Goal: Task Accomplishment & Management: Manage account settings

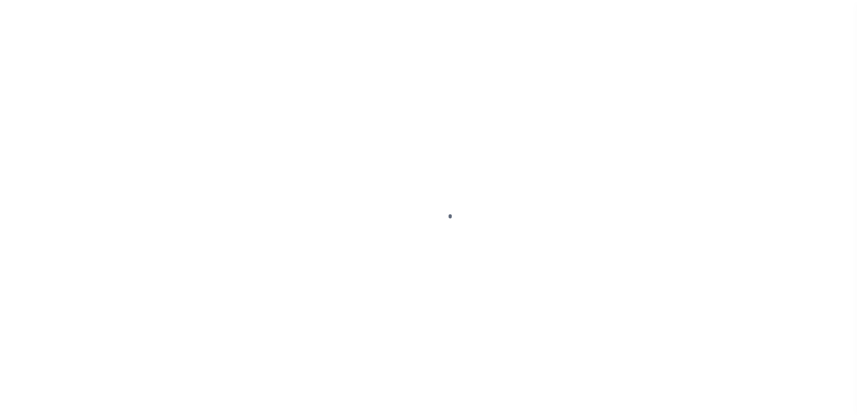
scroll to position [23, 0]
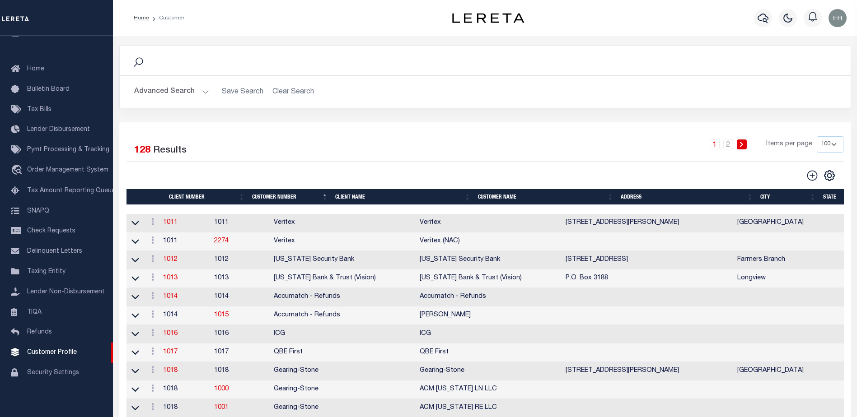
click at [358, 195] on th "Client Name" at bounding box center [403, 197] width 143 height 16
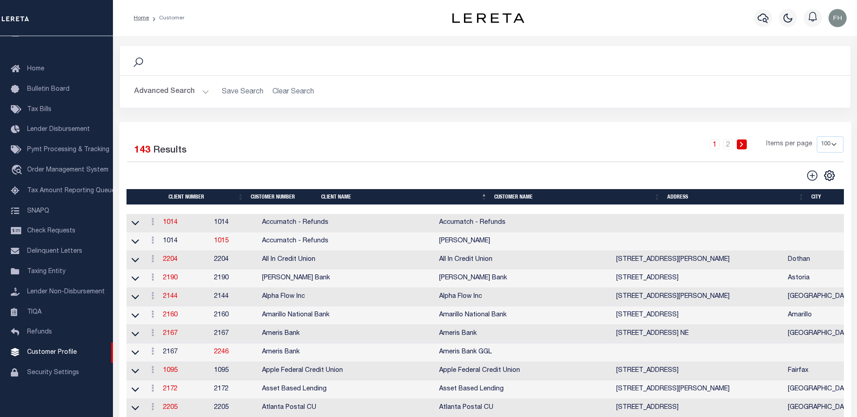
click at [833, 142] on select "100 200 400" at bounding box center [830, 144] width 27 height 16
select select "200"
click at [817, 136] on select "100 200 400" at bounding box center [830, 144] width 27 height 16
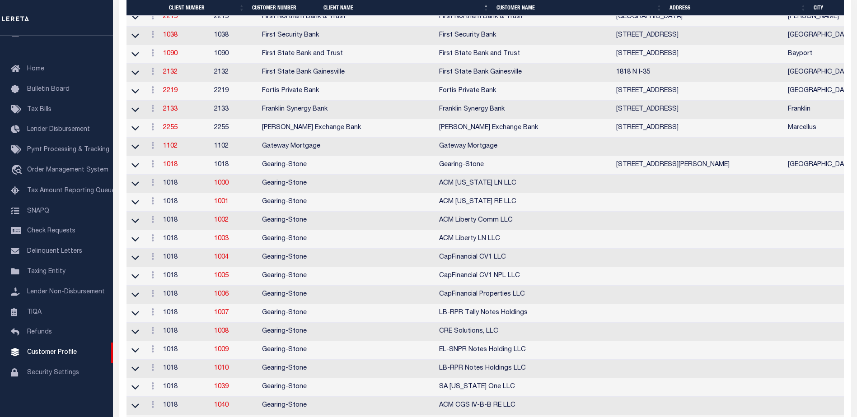
scroll to position [1480, 0]
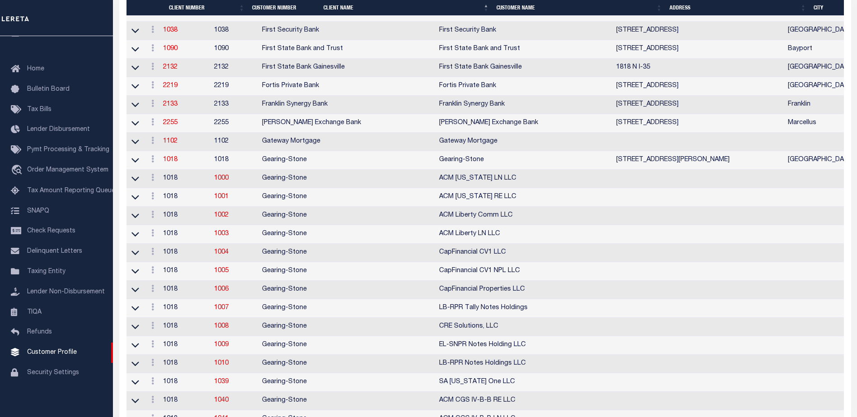
click at [173, 15] on link "2215" at bounding box center [170, 12] width 14 height 6
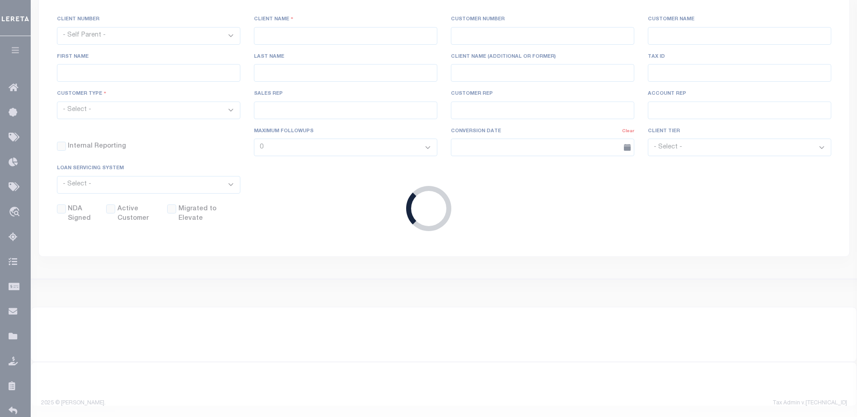
scroll to position [152, 0]
select select
type input "First Northern Bank & Trust"
type input "2215"
type input "First Northern Bank & Trust"
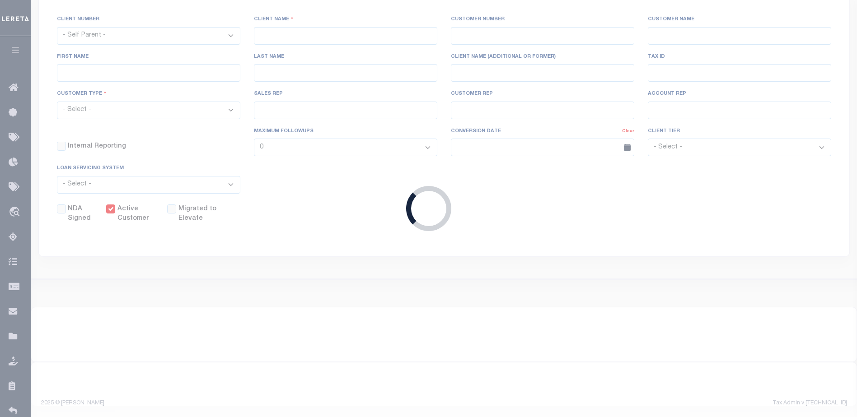
type input "[PERSON_NAME]"
select select "Mixed Portfolio"
type input "[PERSON_NAME]"
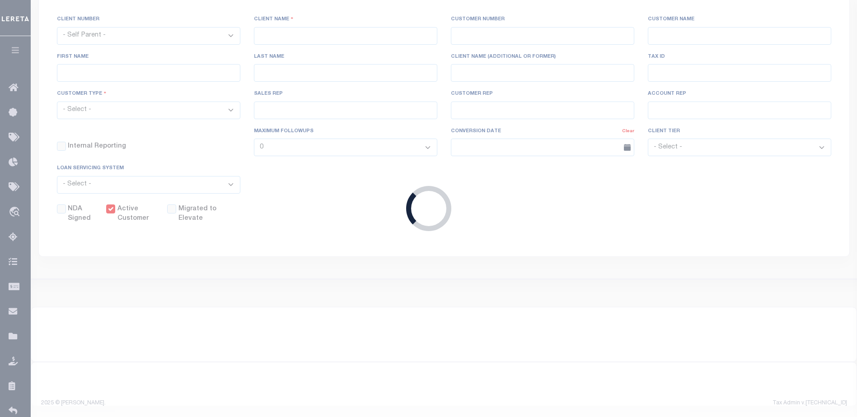
select select "JHS"
checkbox input "true"
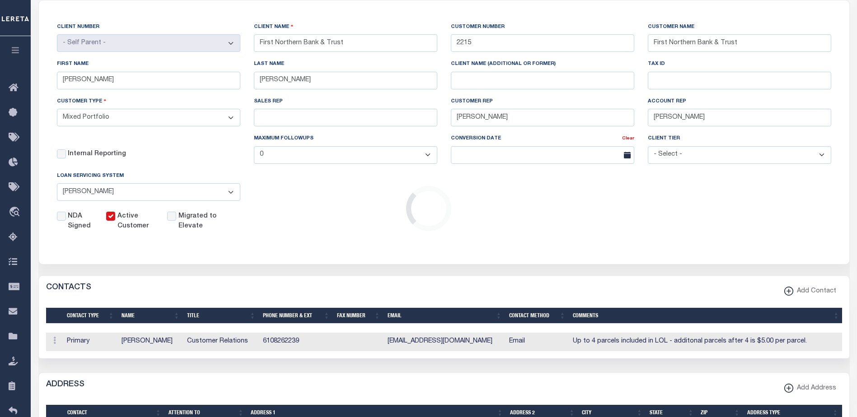
scroll to position [0, 0]
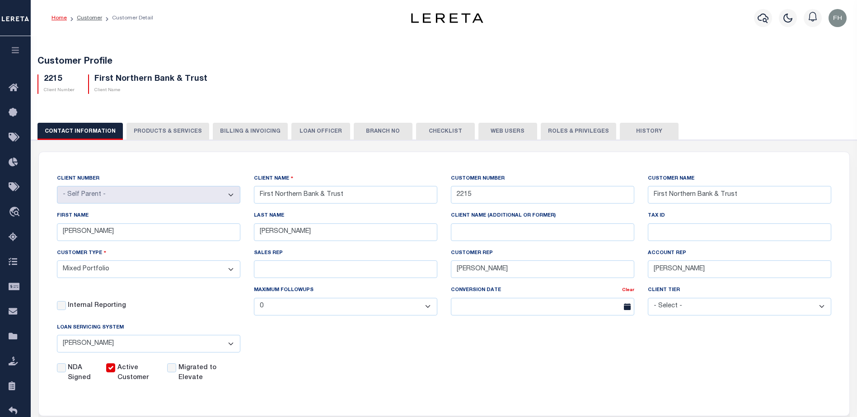
click at [503, 132] on button "Web Users" at bounding box center [507, 131] width 59 height 17
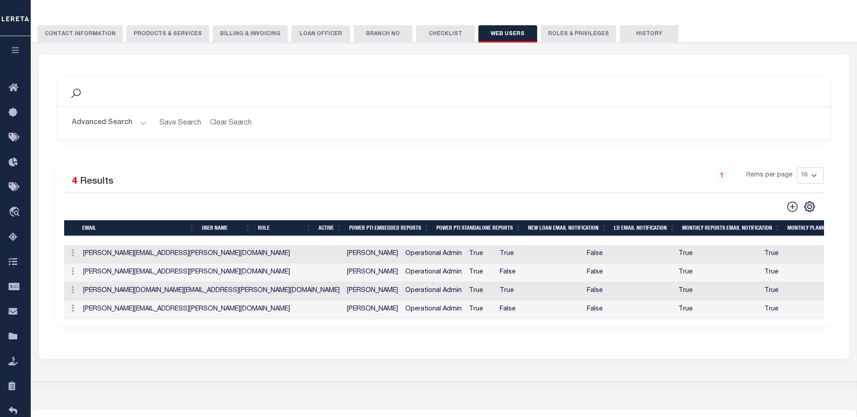
scroll to position [101, 0]
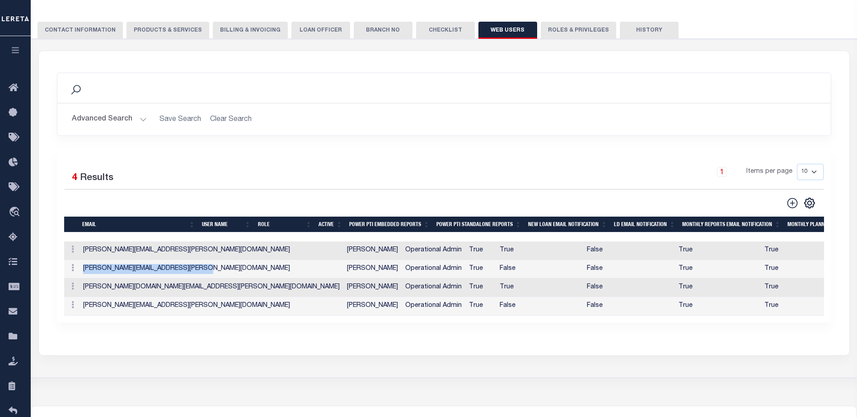
drag, startPoint x: 196, startPoint y: 271, endPoint x: 79, endPoint y: 271, distance: 117.0
click at [79, 271] on tr "ACTIONS Edit Delete [PERSON_NAME][EMAIL_ADDRESS][PERSON_NAME][DOMAIN_NAME] [PER…" at bounding box center [622, 269] width 1116 height 19
click at [79, 271] on td "ACTIONS Edit Delete" at bounding box center [71, 269] width 15 height 19
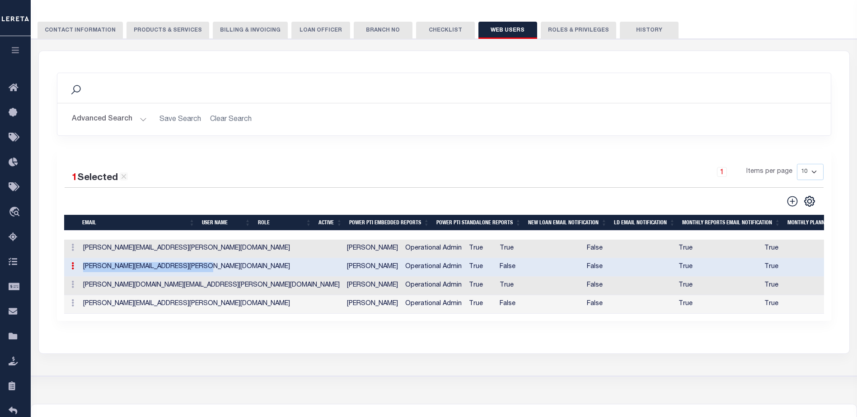
drag, startPoint x: 196, startPoint y: 268, endPoint x: 83, endPoint y: 269, distance: 112.9
click at [83, 269] on td "[PERSON_NAME][EMAIL_ADDRESS][PERSON_NAME][DOMAIN_NAME]" at bounding box center [211, 267] width 264 height 19
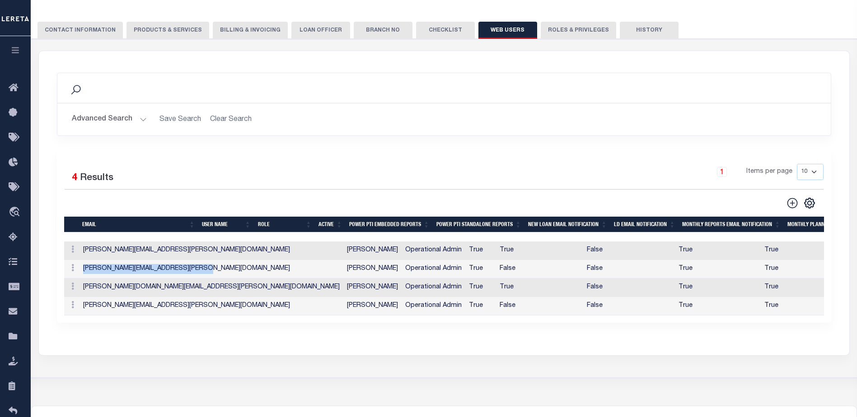
copy td "[PERSON_NAME][EMAIL_ADDRESS][PERSON_NAME][DOMAIN_NAME]"
drag, startPoint x: 189, startPoint y: 308, endPoint x: 79, endPoint y: 299, distance: 109.6
click at [79, 299] on td "[PERSON_NAME][EMAIL_ADDRESS][PERSON_NAME][DOMAIN_NAME]" at bounding box center [211, 306] width 264 height 19
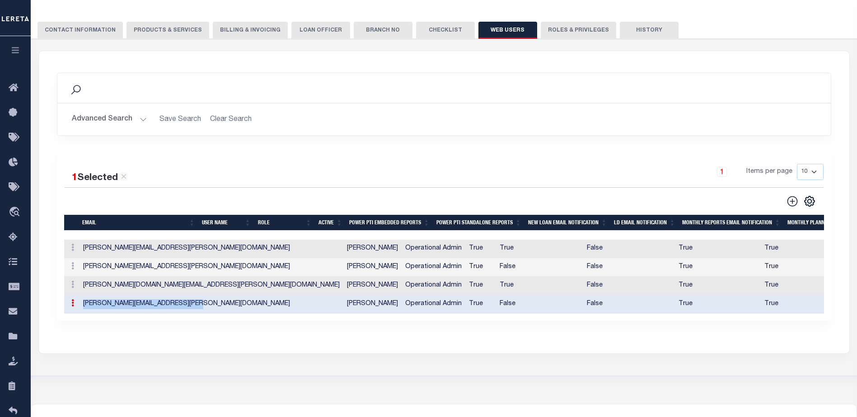
copy td "[PERSON_NAME][EMAIL_ADDRESS][PERSON_NAME][DOMAIN_NAME]"
click at [75, 252] on link at bounding box center [73, 248] width 10 height 7
click at [86, 276] on link "Edit" at bounding box center [88, 276] width 41 height 15
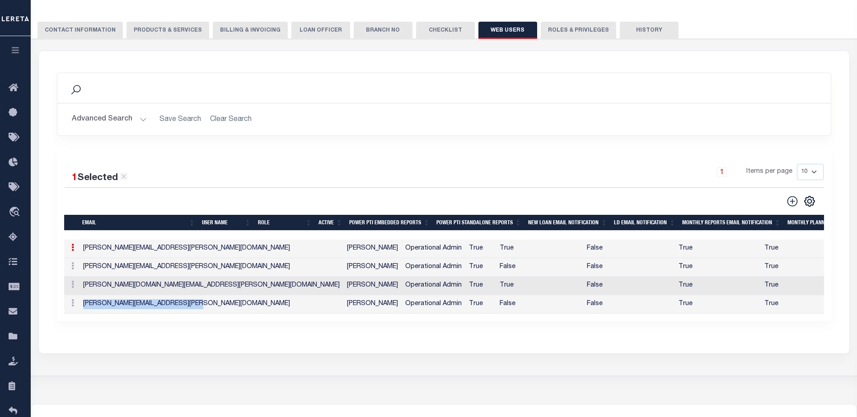
type input "[PERSON_NAME][EMAIL_ADDRESS][PERSON_NAME][DOMAIN_NAME]"
type input "[EMAIL_ADDRESS][DOMAIN_NAME]"
type input "[PERSON_NAME]"
type input "6108262239"
checkbox input "true"
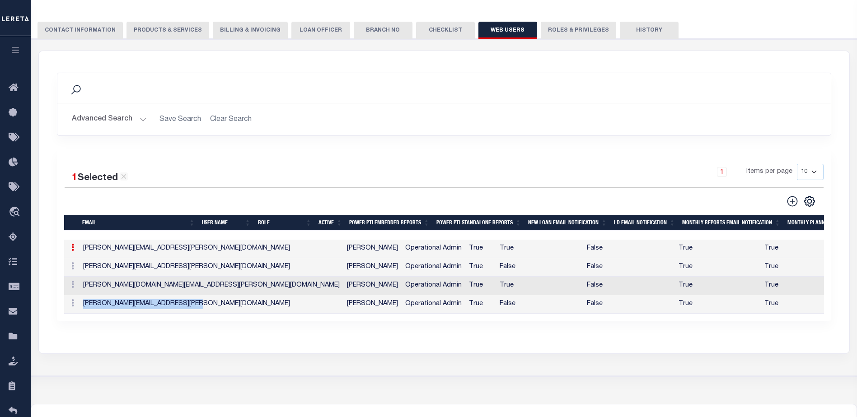
checkbox input "true"
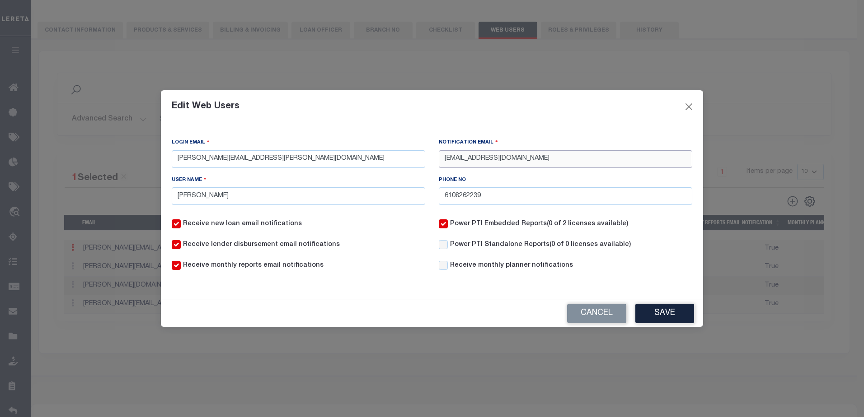
drag, startPoint x: 547, startPoint y: 159, endPoint x: 439, endPoint y: 152, distance: 109.1
click at [439, 152] on input "[EMAIL_ADDRESS][DOMAIN_NAME]" at bounding box center [565, 159] width 253 height 18
click at [588, 314] on button "Cancel" at bounding box center [596, 313] width 59 height 19
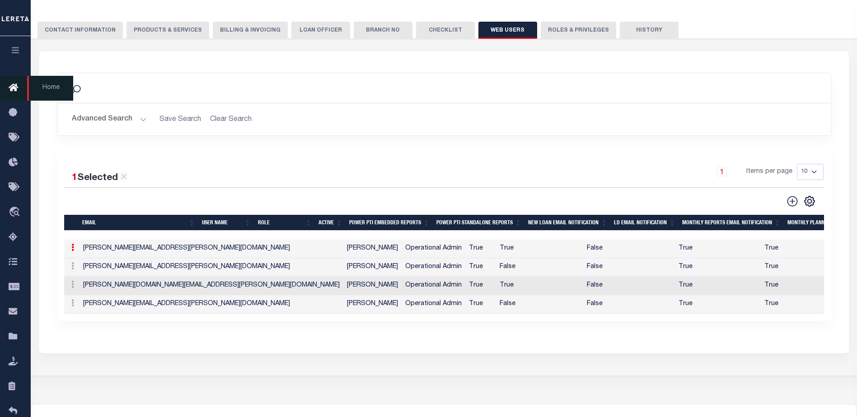
click at [14, 87] on icon at bounding box center [16, 88] width 14 height 11
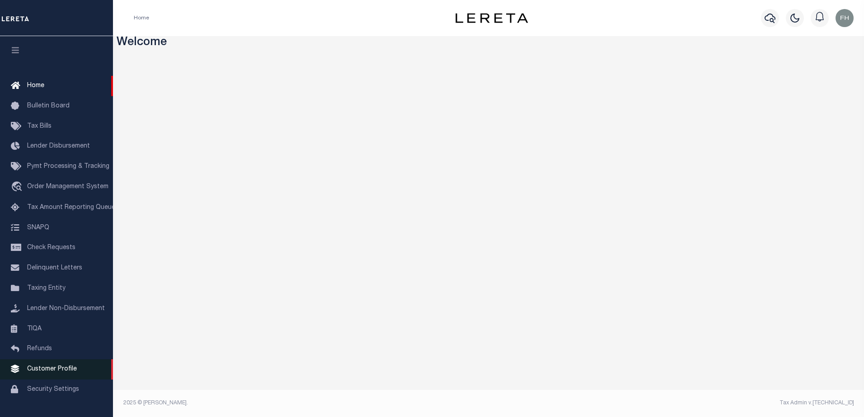
click at [65, 373] on span "Customer Profile" at bounding box center [52, 369] width 50 height 6
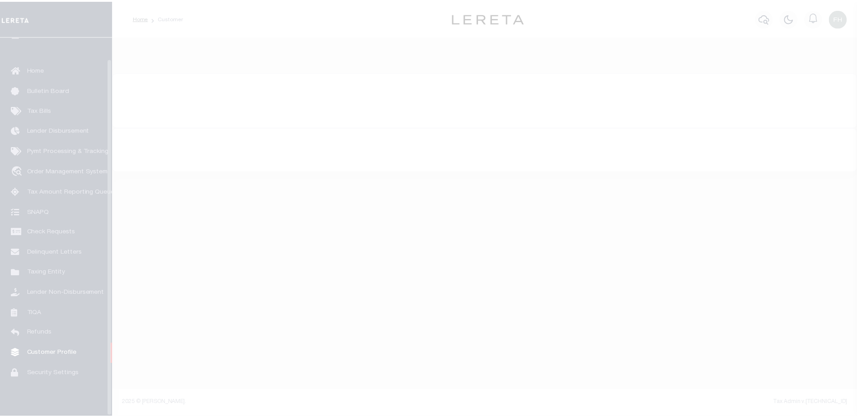
scroll to position [23, 0]
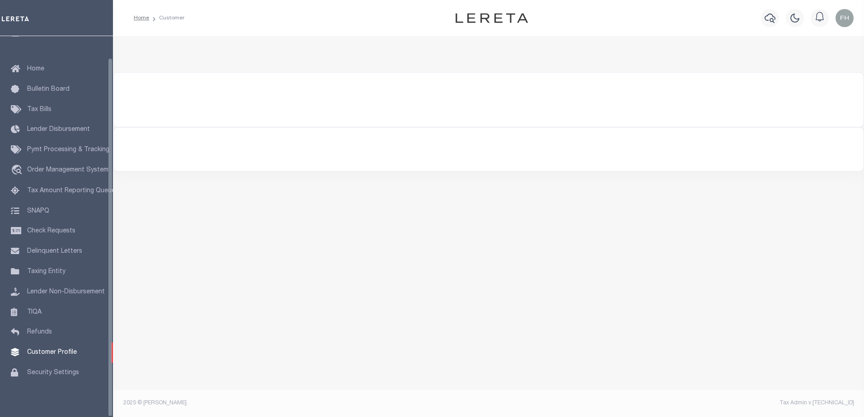
select select "200"
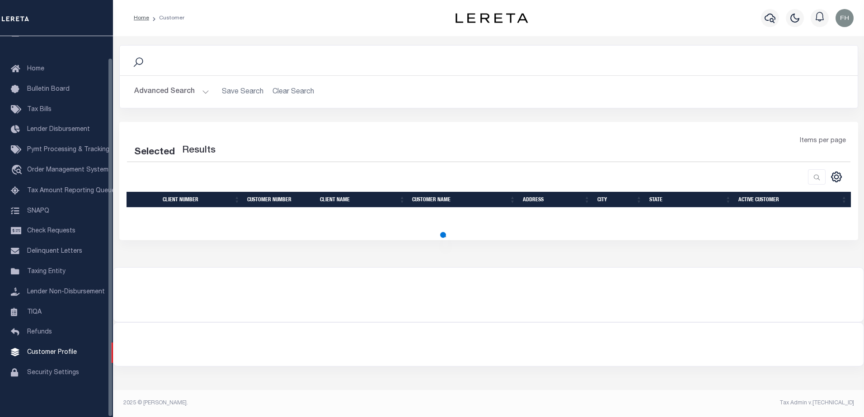
select select "200"
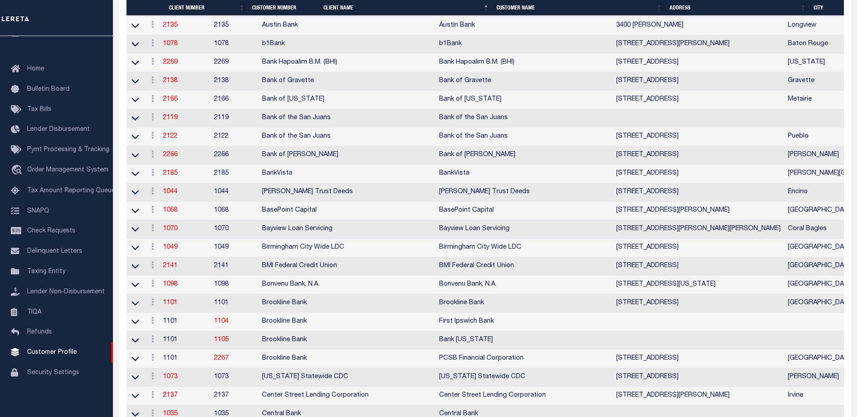
scroll to position [486, 0]
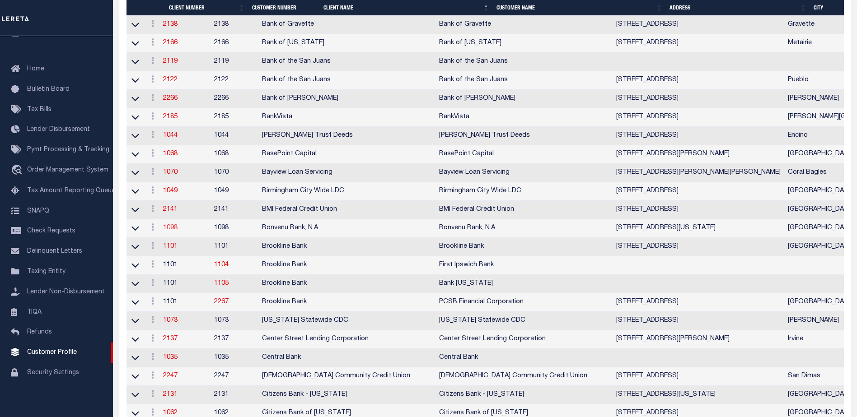
click at [173, 231] on link "1098" at bounding box center [170, 228] width 14 height 6
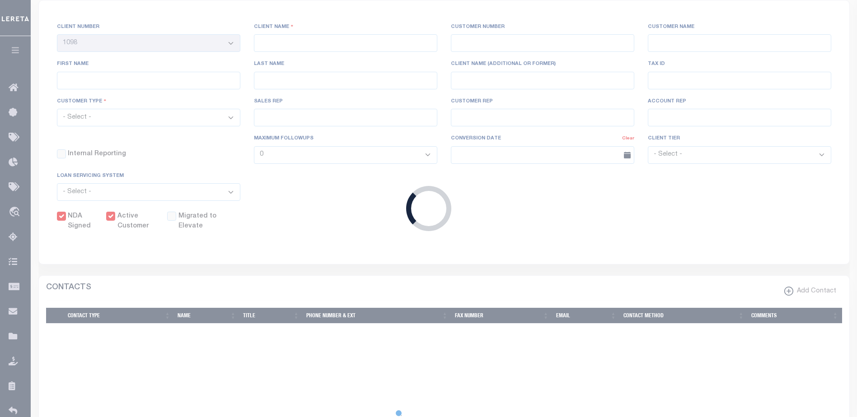
select select
type input "Bonvenu Bank, N.A."
type input "1098"
type input "Bonvenu Bank, N.A."
type input "Nicole"
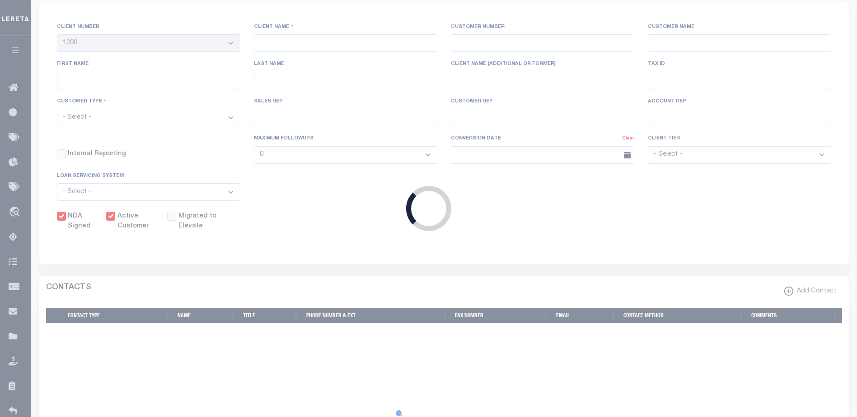
type input "Wilhite"
select select "Mixed Portfolio"
type input "[PERSON_NAME]"
checkbox input "true"
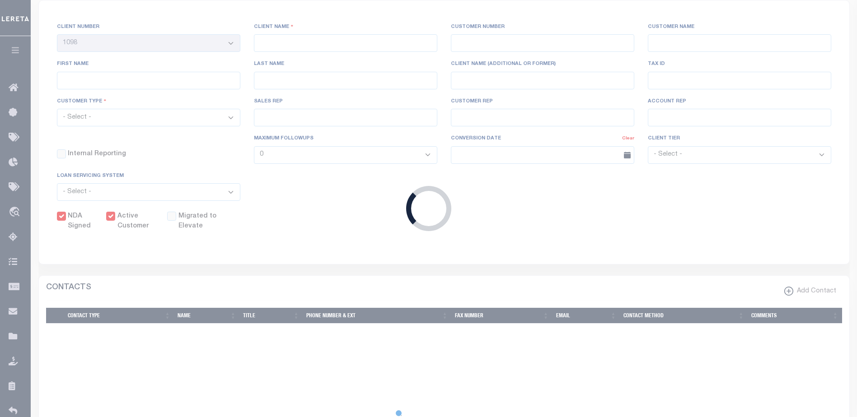
checkbox input "true"
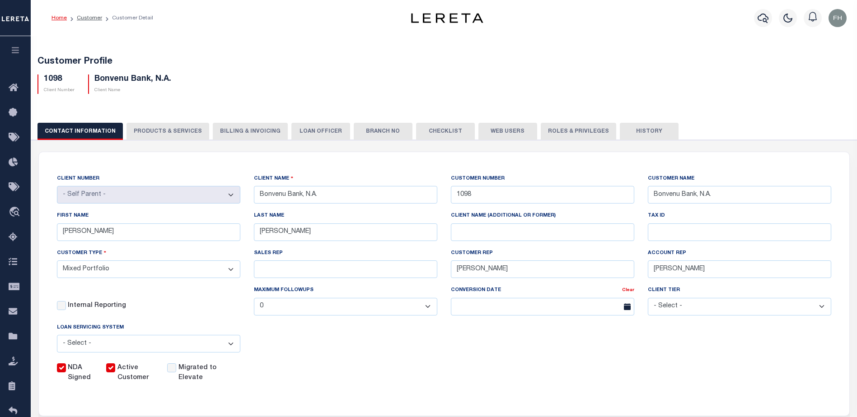
click at [503, 131] on button "Web Users" at bounding box center [507, 131] width 59 height 17
